Goal: Transaction & Acquisition: Purchase product/service

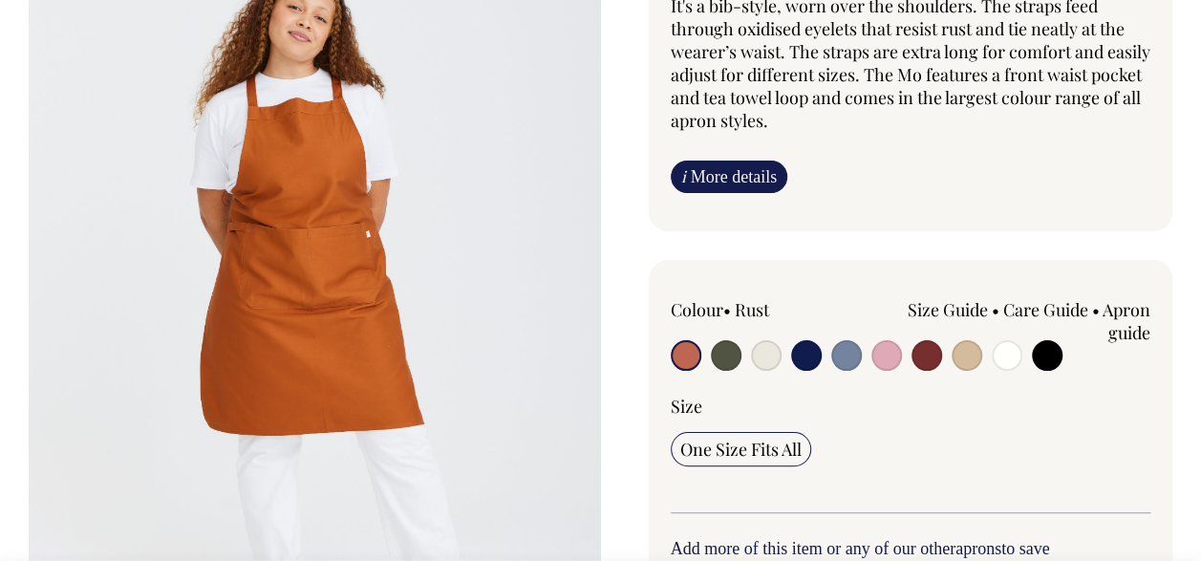
click at [1047, 340] on input "radio" at bounding box center [1047, 355] width 31 height 31
radio input "true"
select select "Black"
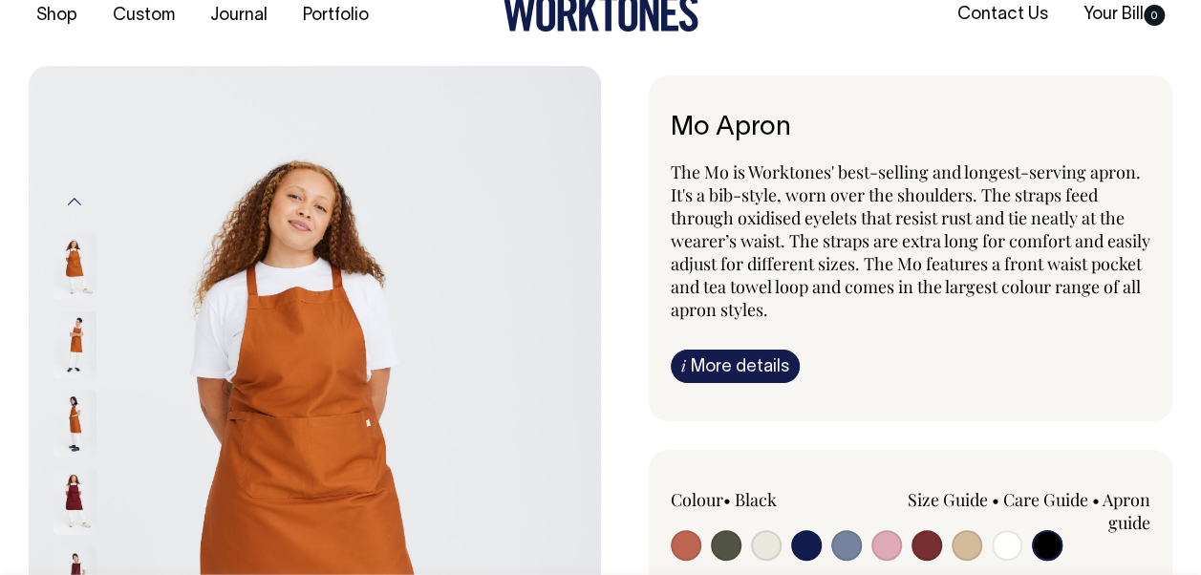
scroll to position [33, 0]
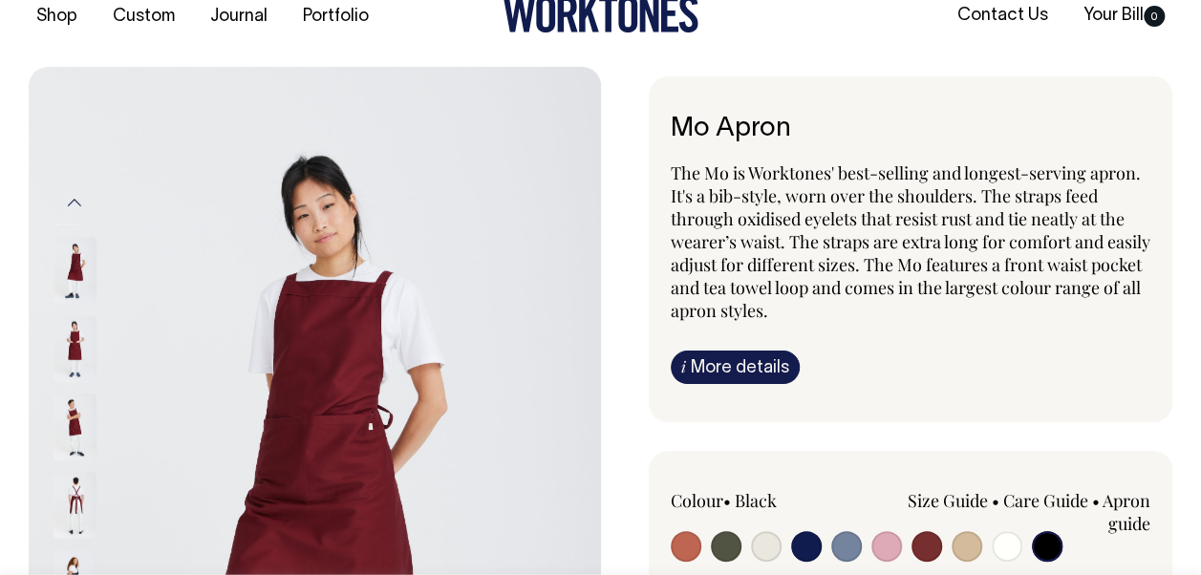
click at [70, 488] on img at bounding box center [74, 505] width 43 height 67
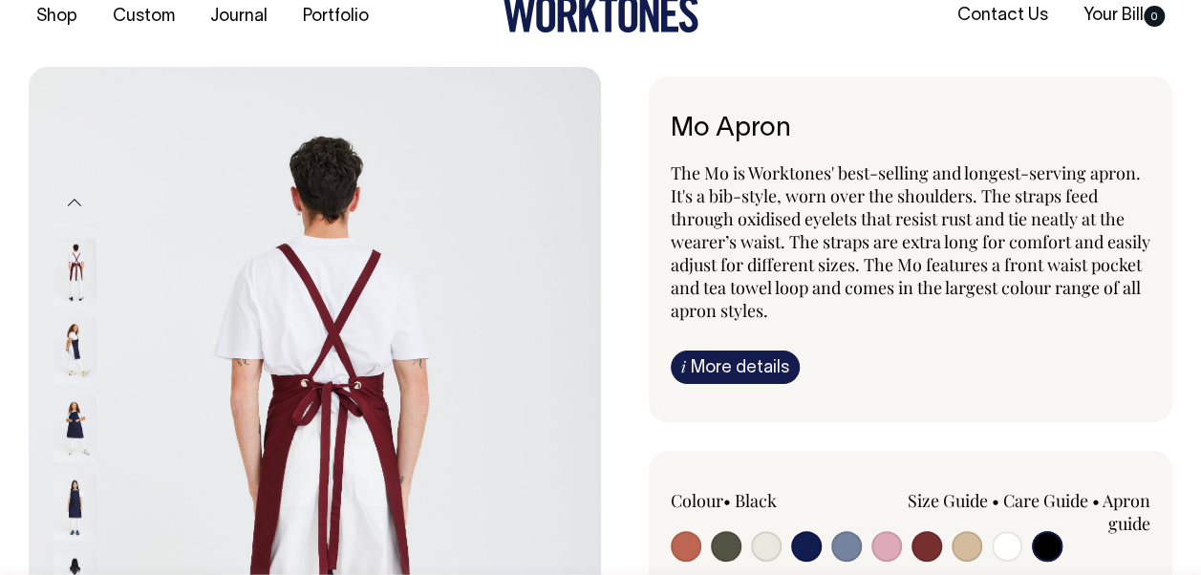
click at [72, 197] on button "Previous" at bounding box center [74, 203] width 29 height 43
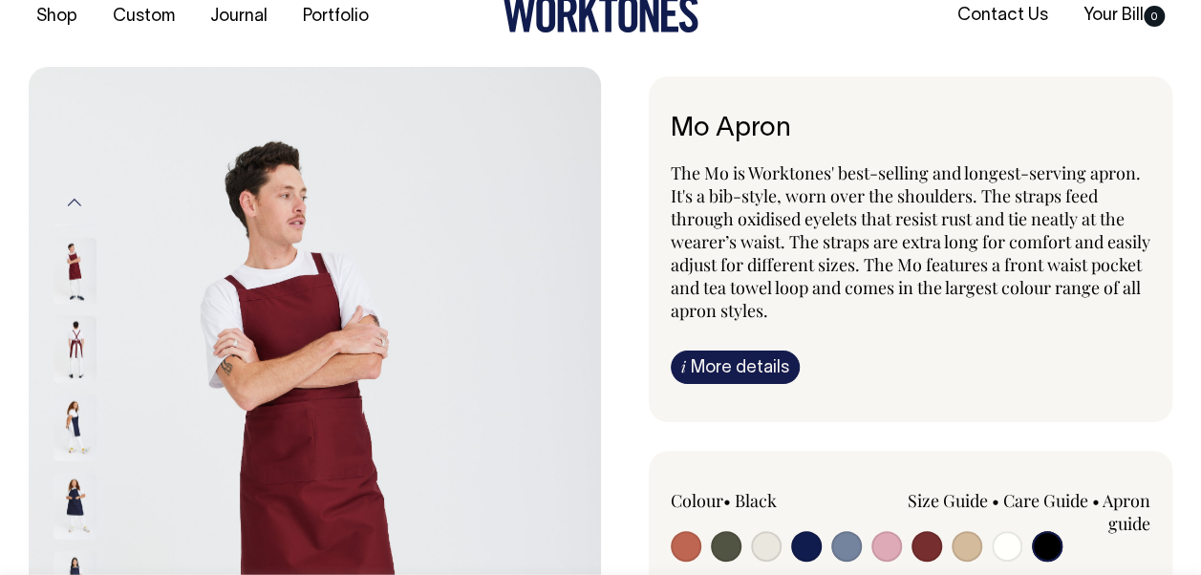
click at [72, 197] on button "Previous" at bounding box center [74, 203] width 29 height 43
